Goal: Transaction & Acquisition: Purchase product/service

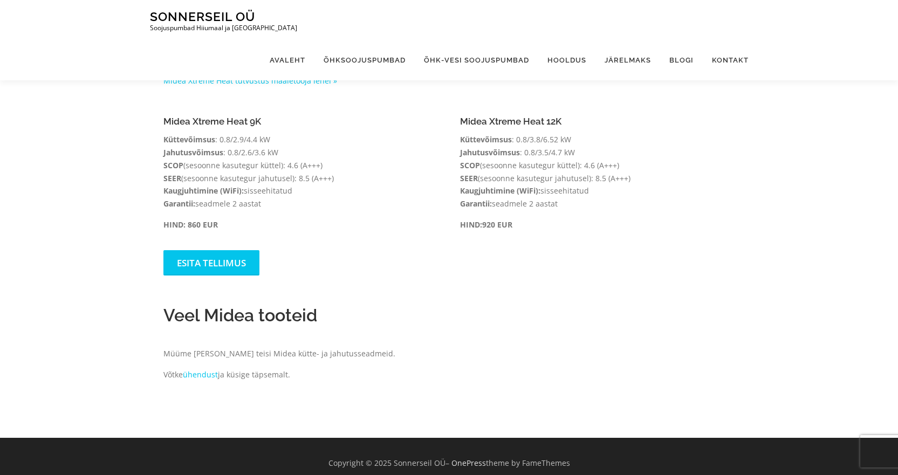
scroll to position [775, 0]
click at [244, 250] on link "Esita tellimus" at bounding box center [211, 262] width 96 height 25
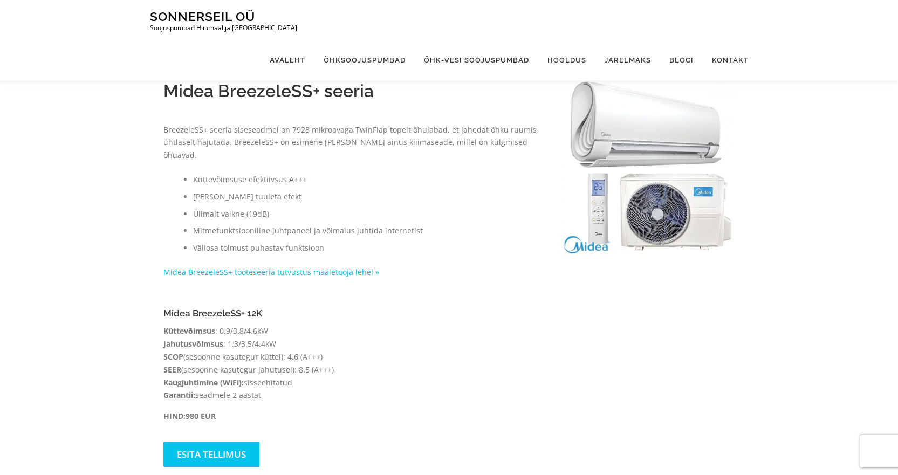
scroll to position [0, 0]
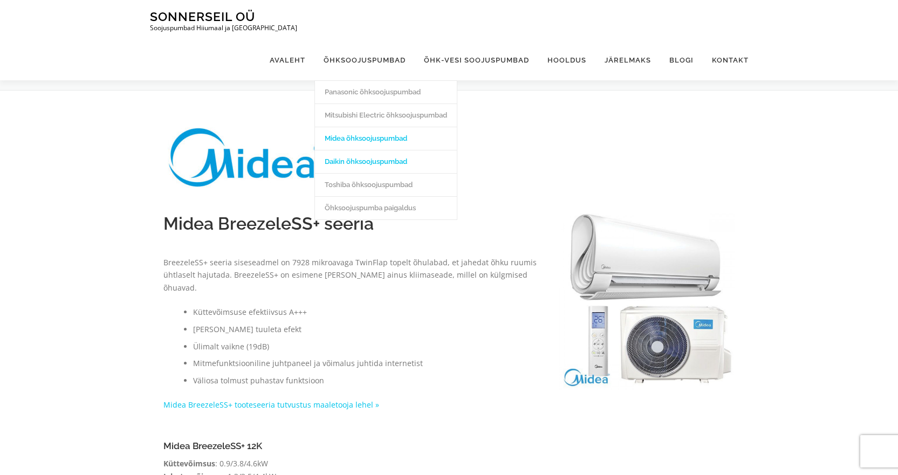
click at [365, 150] on link "Daikin õhksoojuspumbad" at bounding box center [386, 161] width 142 height 23
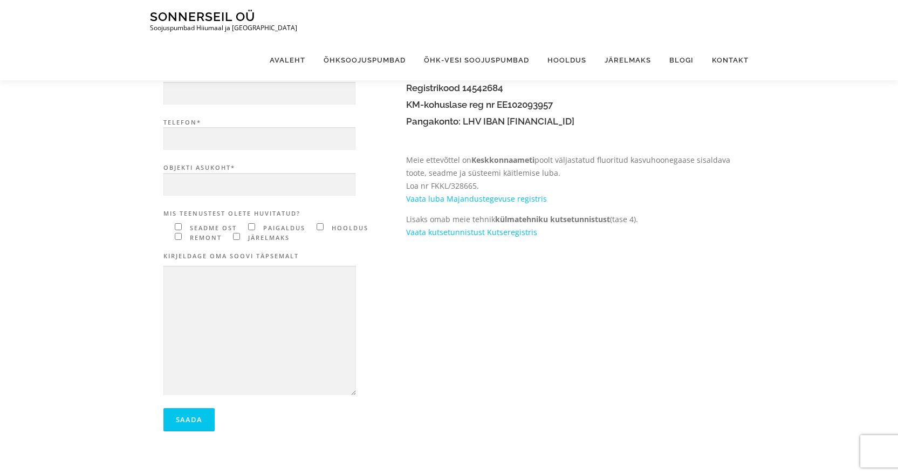
scroll to position [162, 0]
click at [253, 225] on input"] "Contact form" at bounding box center [251, 224] width 7 height 7
checkbox input"] "true"
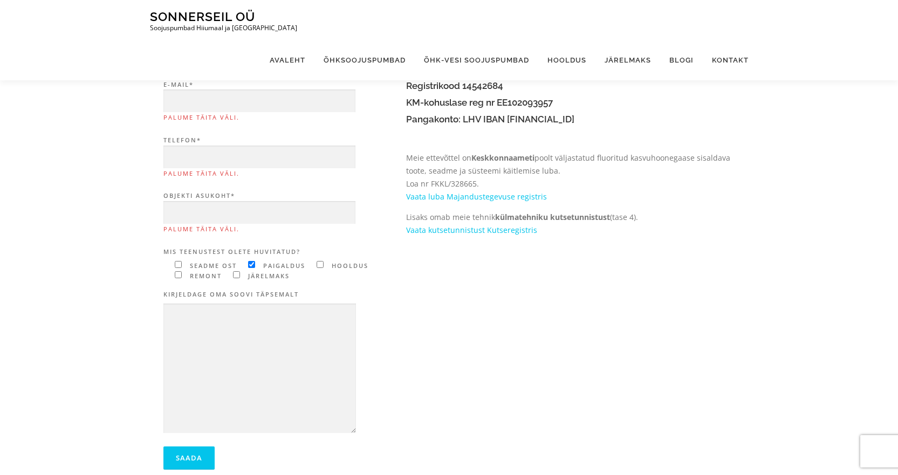
click at [178, 267] on input"] "Contact form" at bounding box center [178, 264] width 7 height 7
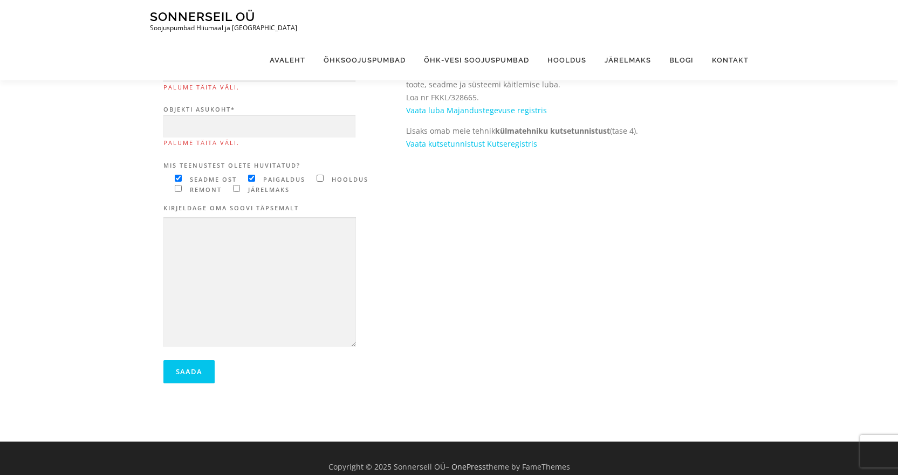
scroll to position [265, 0]
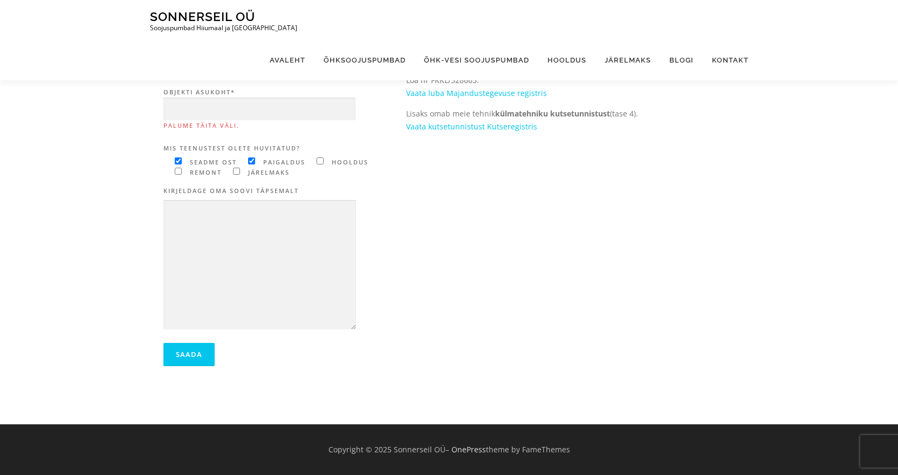
click at [177, 160] on input"] "Contact form" at bounding box center [178, 160] width 7 height 7
checkbox input"] "false"
click at [252, 161] on input"] "Contact form" at bounding box center [251, 160] width 7 height 7
checkbox input"] "false"
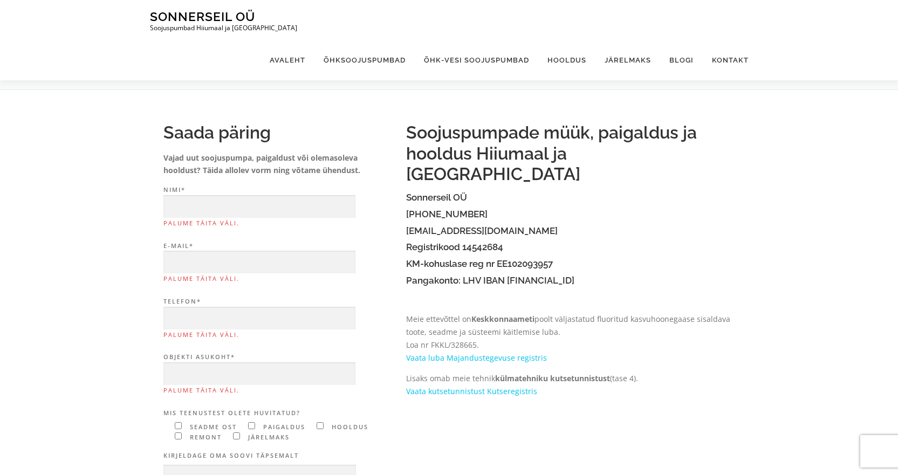
scroll to position [0, 0]
